Goal: Task Accomplishment & Management: Manage account settings

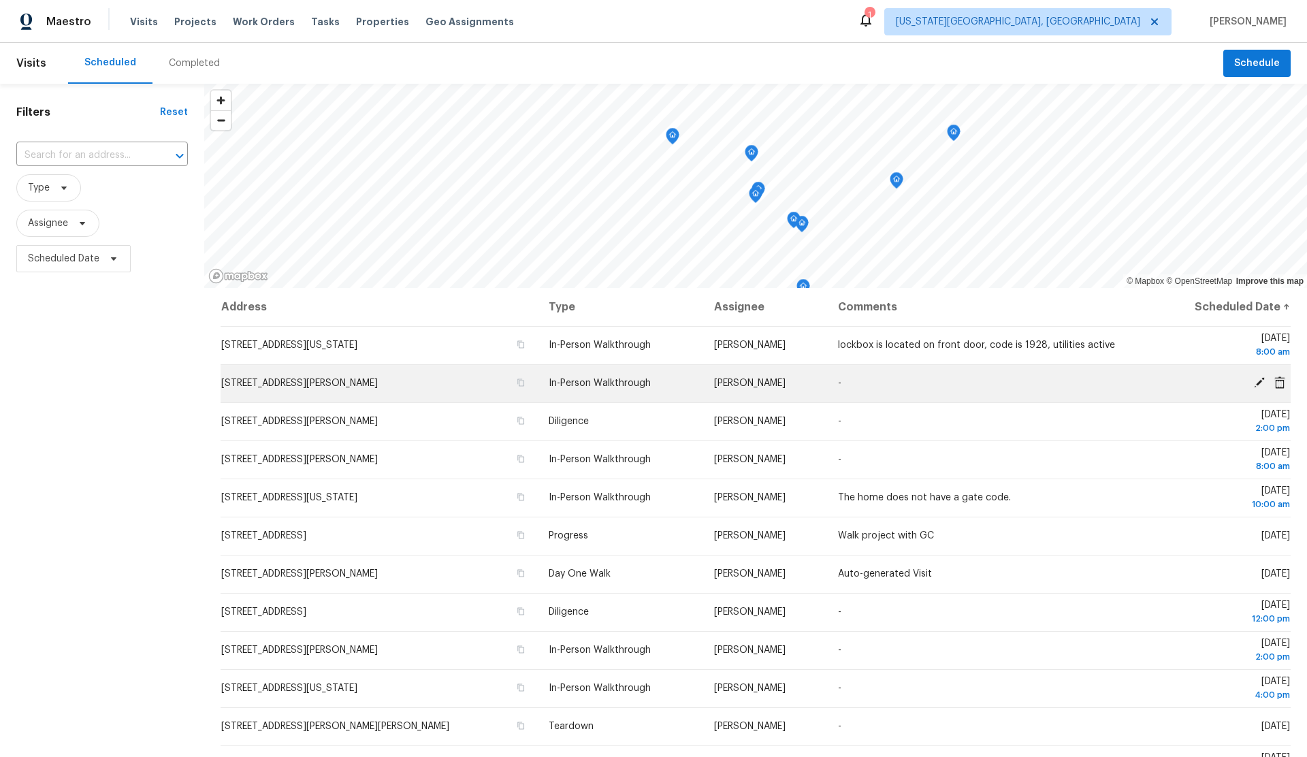
scroll to position [3, 0]
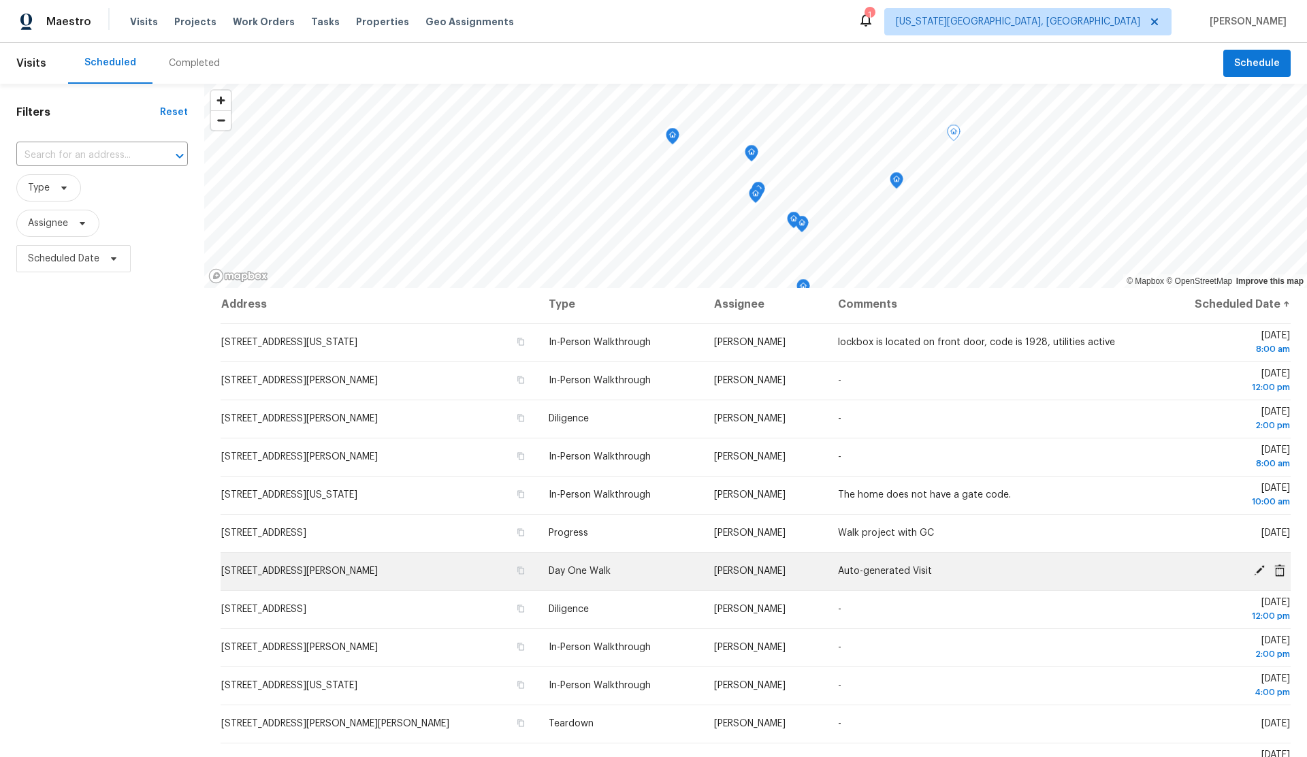
click at [1260, 569] on icon at bounding box center [1259, 570] width 11 height 11
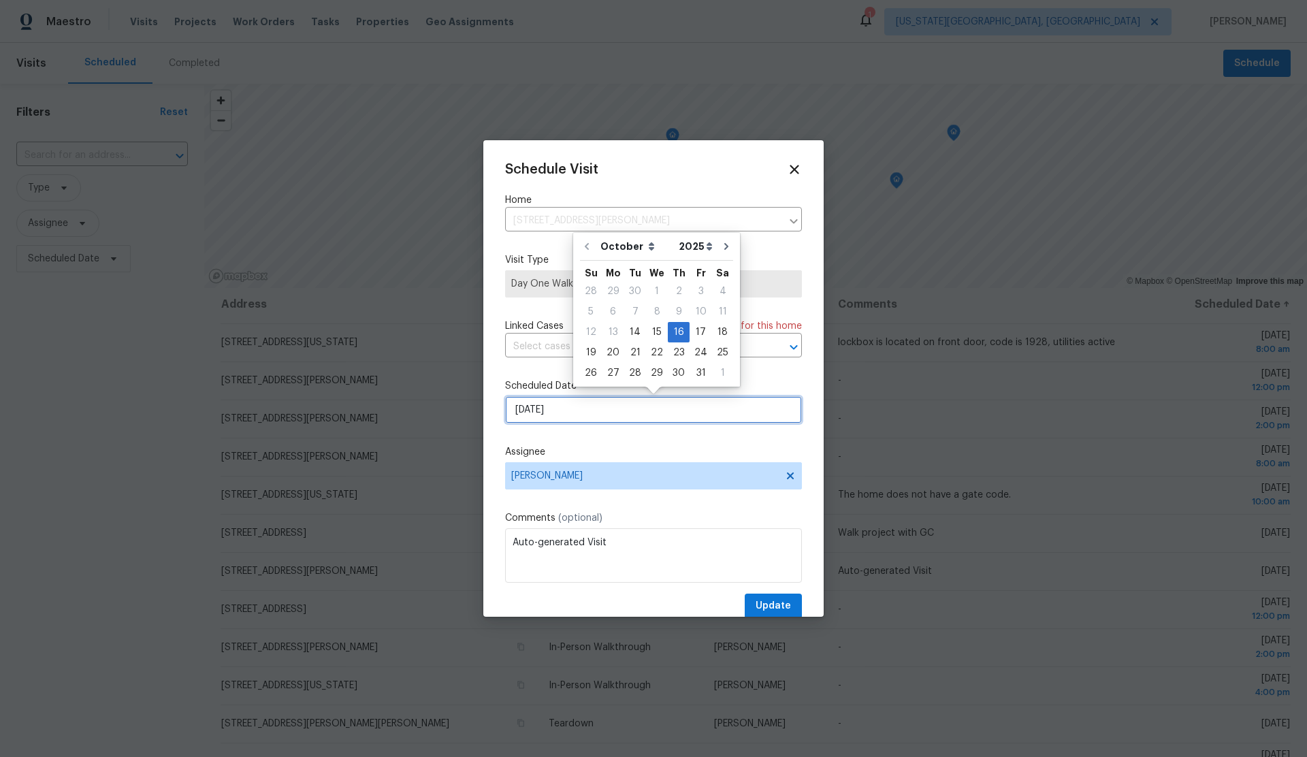
click at [662, 409] on input "10/16/2025" at bounding box center [653, 409] width 297 height 27
click at [636, 338] on div "14" at bounding box center [635, 332] width 22 height 19
type input "10/14/2025"
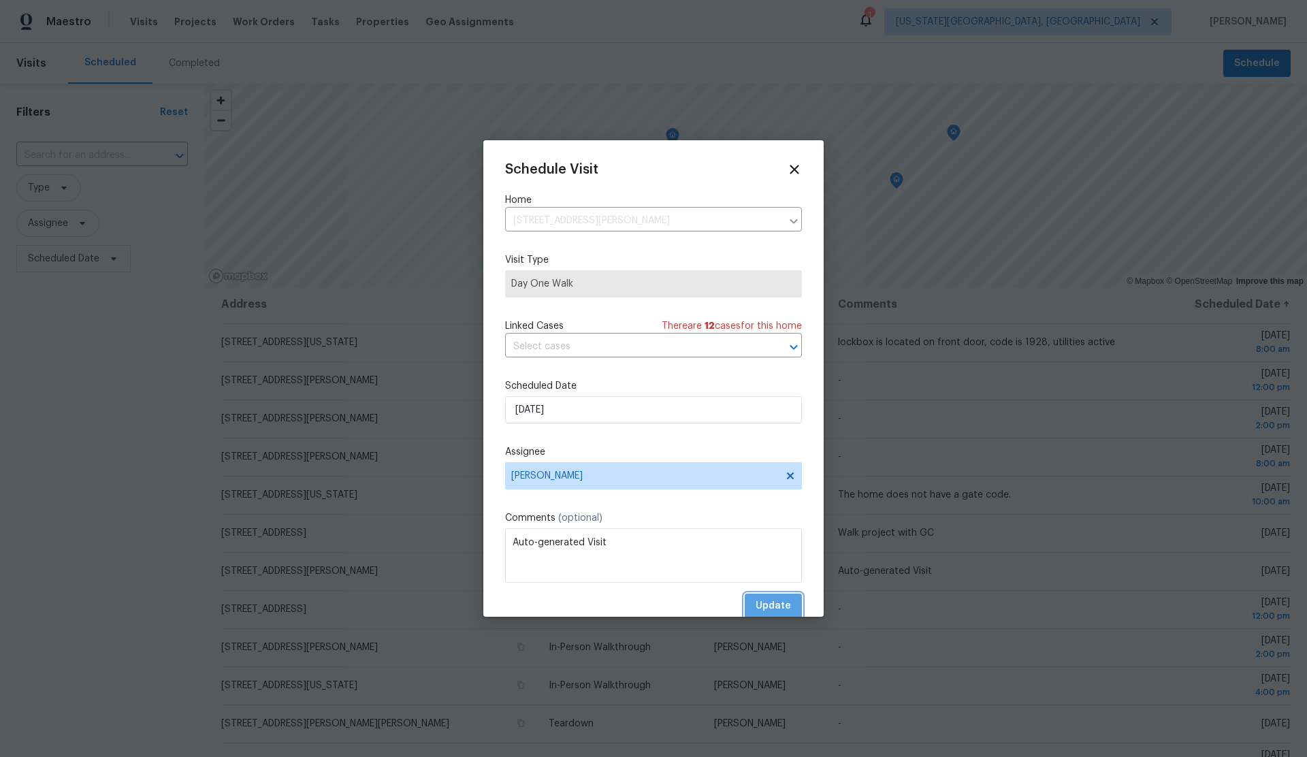
click at [774, 606] on span "Update" at bounding box center [772, 606] width 35 height 17
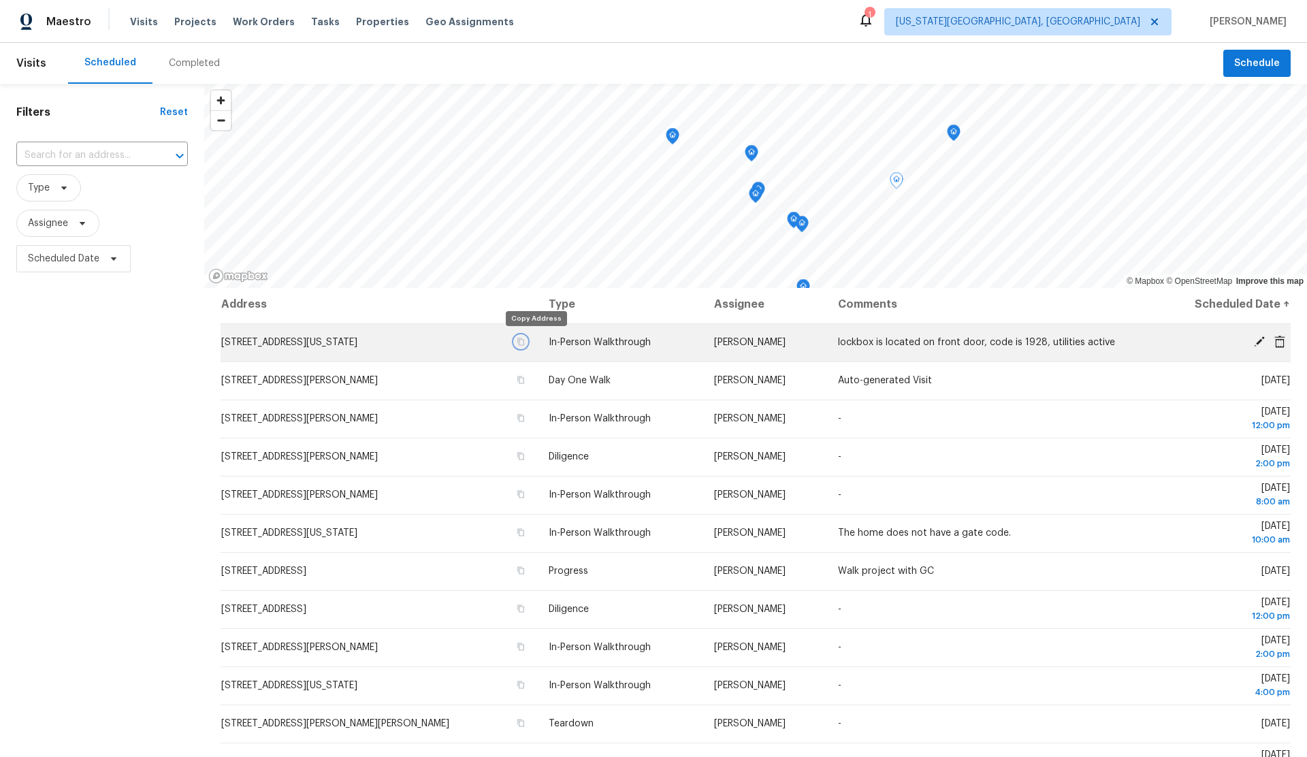
click at [525, 340] on icon "button" at bounding box center [521, 341] width 7 height 7
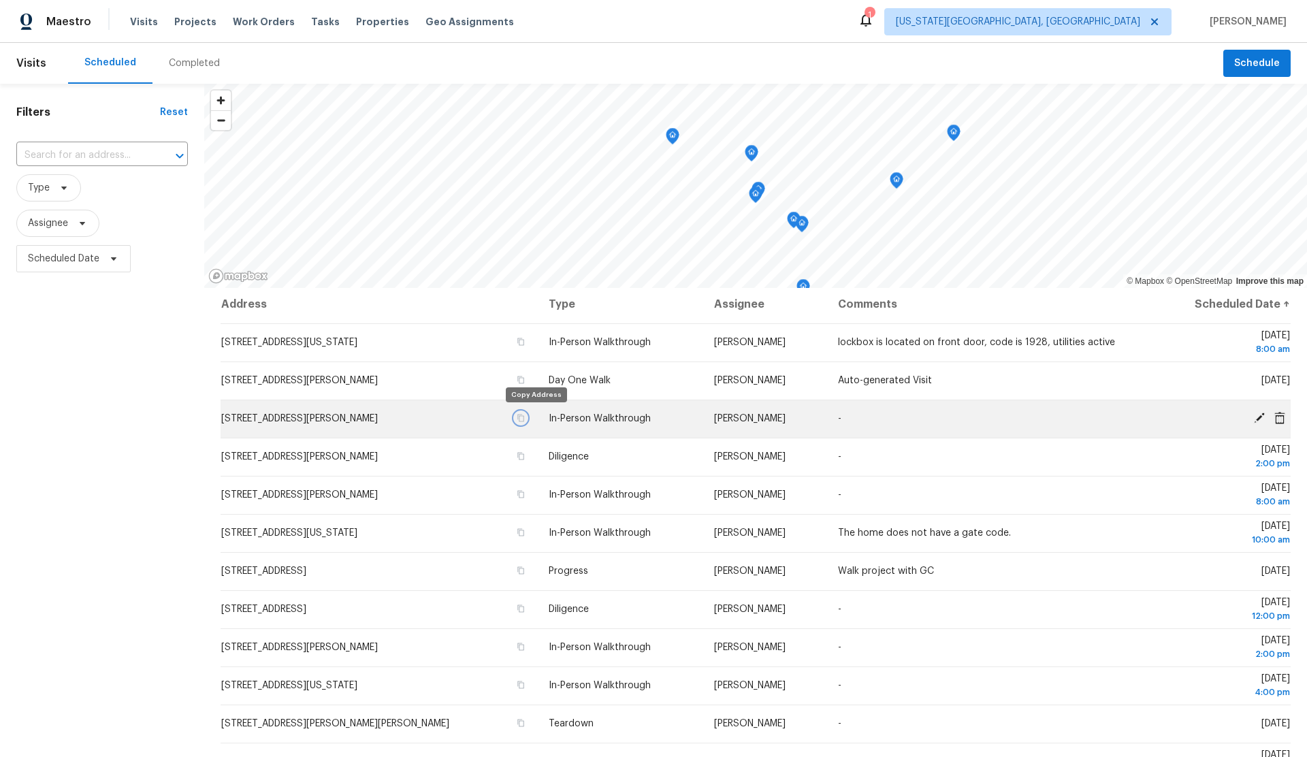
click at [525, 417] on icon "button" at bounding box center [521, 418] width 8 height 8
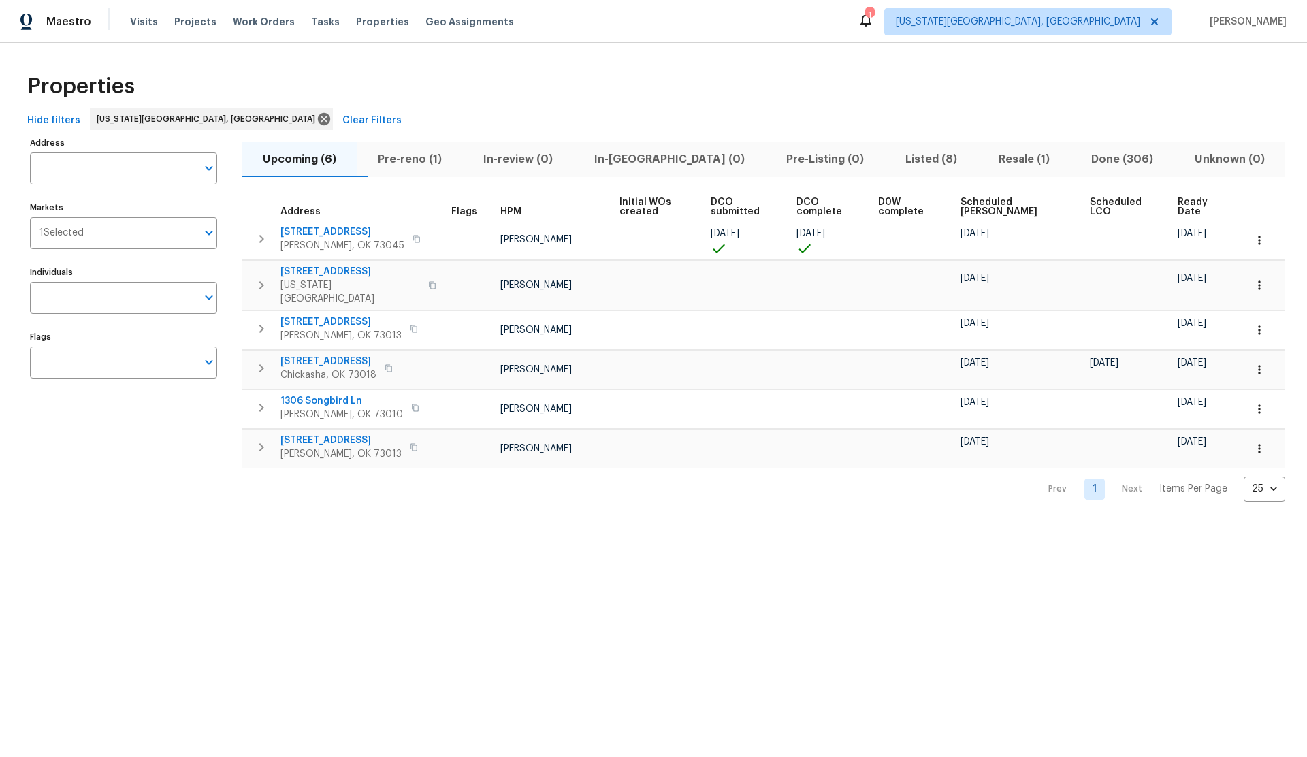
click at [874, 20] on div "1" at bounding box center [869, 15] width 10 height 14
click at [874, 13] on div "1" at bounding box center [869, 15] width 10 height 14
click at [311, 21] on span "Tasks" at bounding box center [325, 22] width 29 height 10
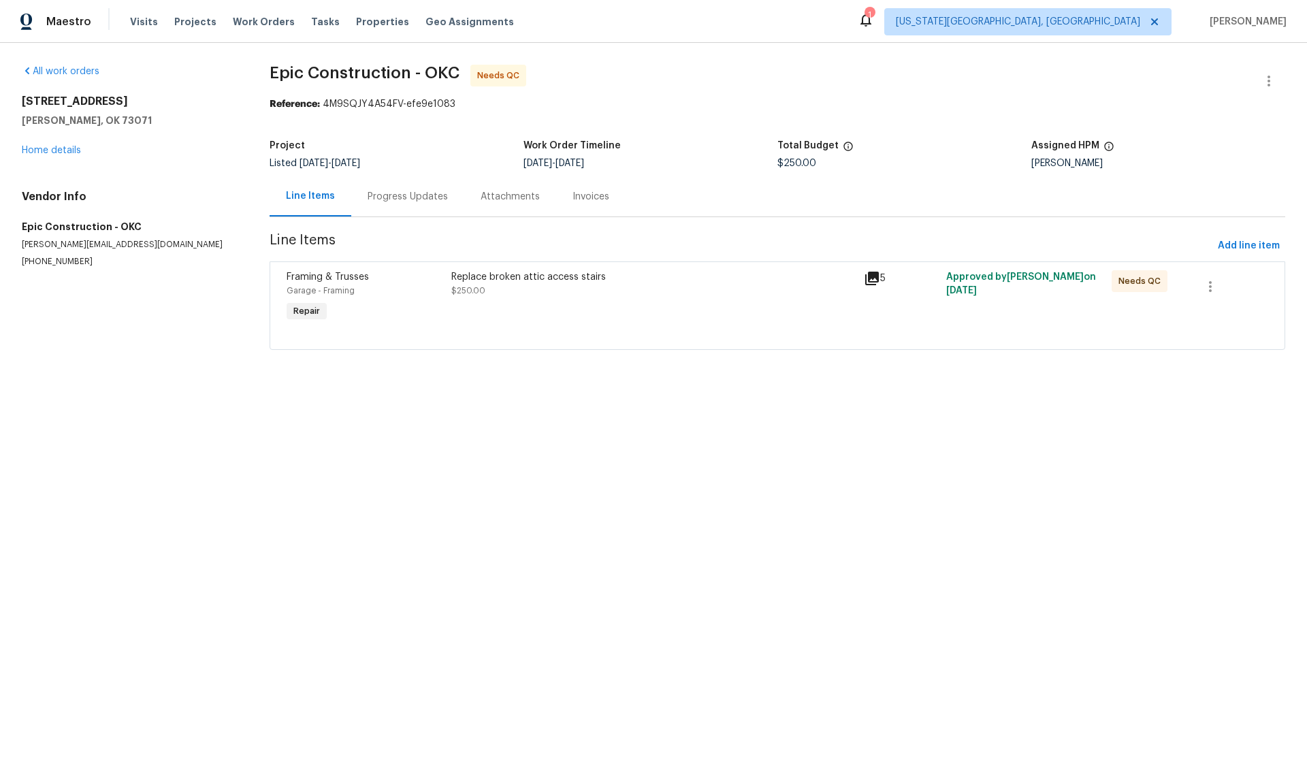
click at [423, 195] on div "Progress Updates" at bounding box center [407, 197] width 80 height 14
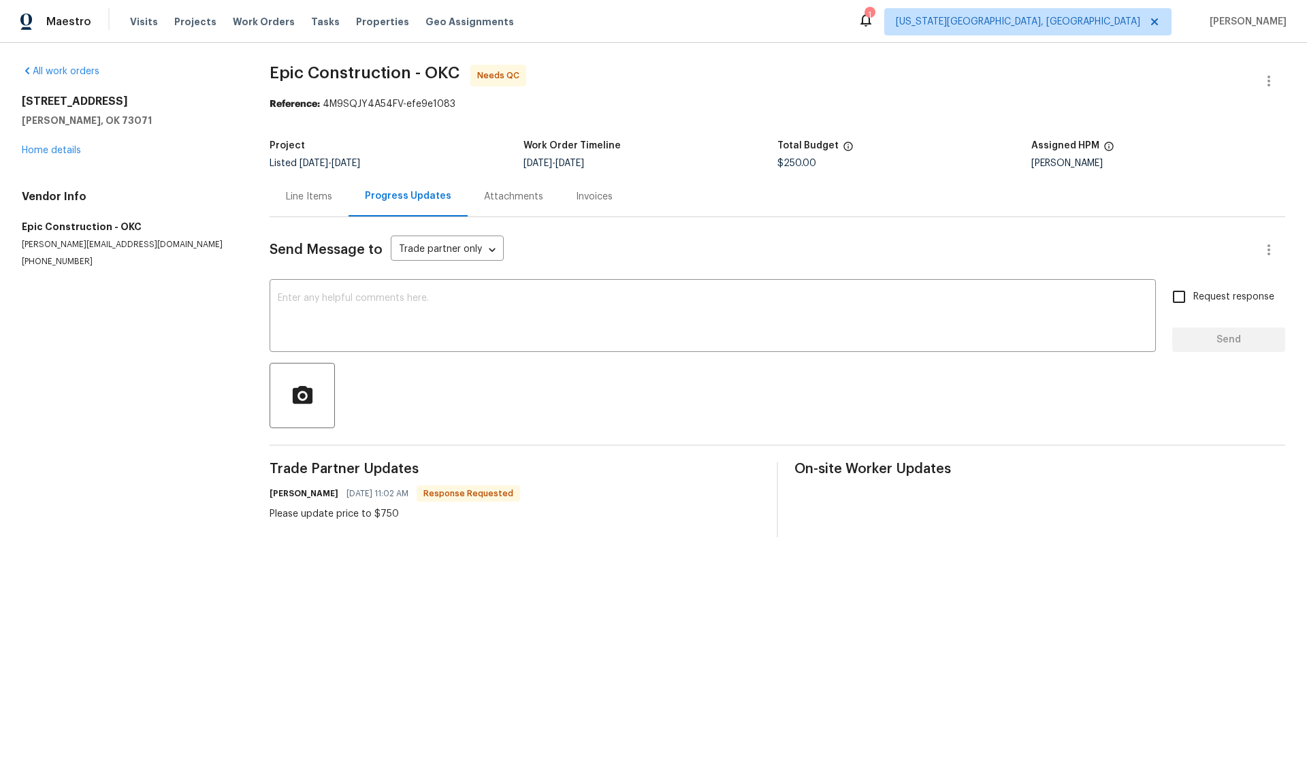
click at [310, 194] on div "Line Items" at bounding box center [309, 197] width 46 height 14
